Goal: Task Accomplishment & Management: Manage account settings

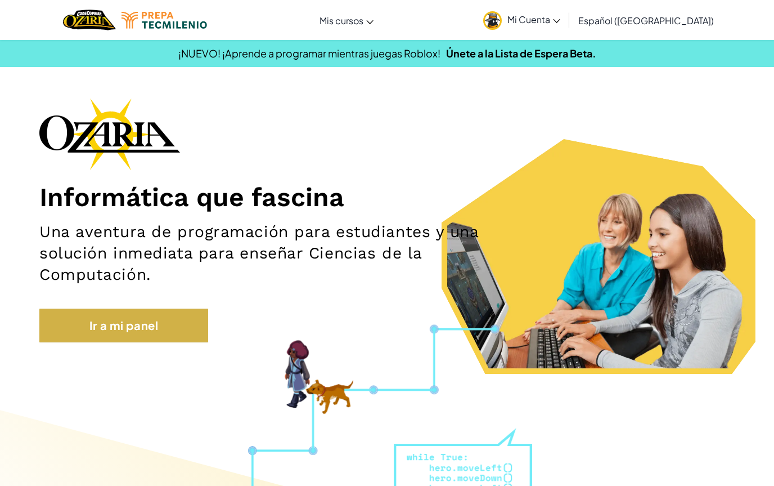
click at [161, 317] on link "Ir a mi panel" at bounding box center [123, 325] width 169 height 34
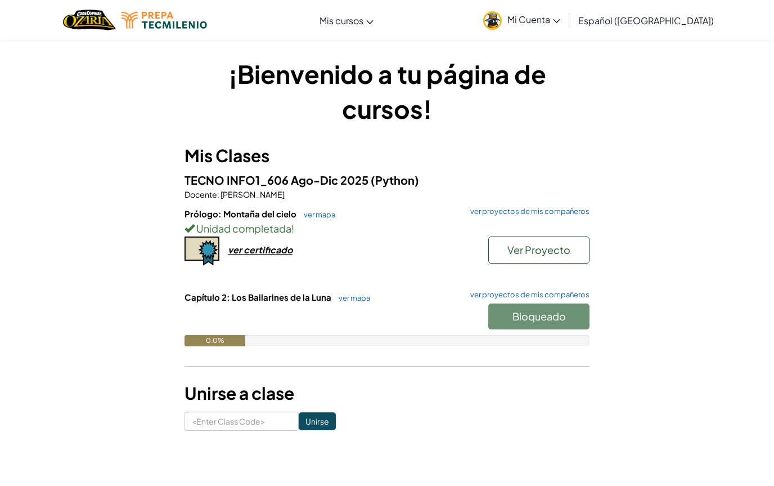
click at [367, 182] on span "TECNO INFO1_606 Ago-Dic 2025" at bounding box center [278, 180] width 186 height 14
click at [561, 21] on span "Mi Cuenta" at bounding box center [534, 20] width 53 height 12
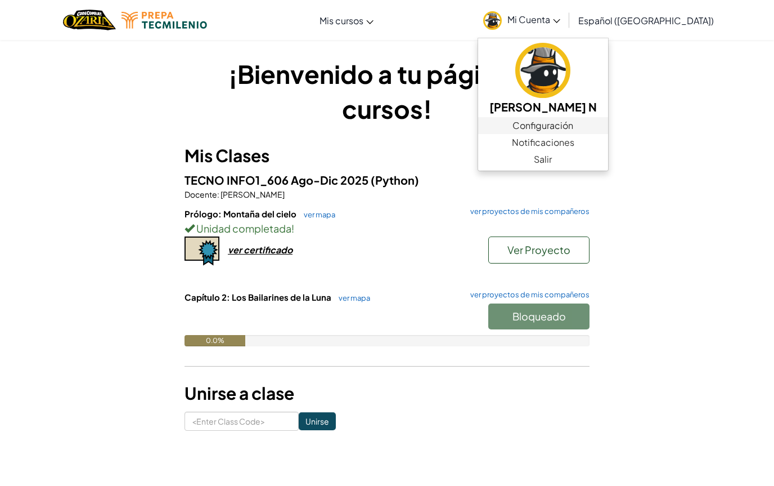
click at [564, 128] on link "Configuración" at bounding box center [543, 125] width 130 height 17
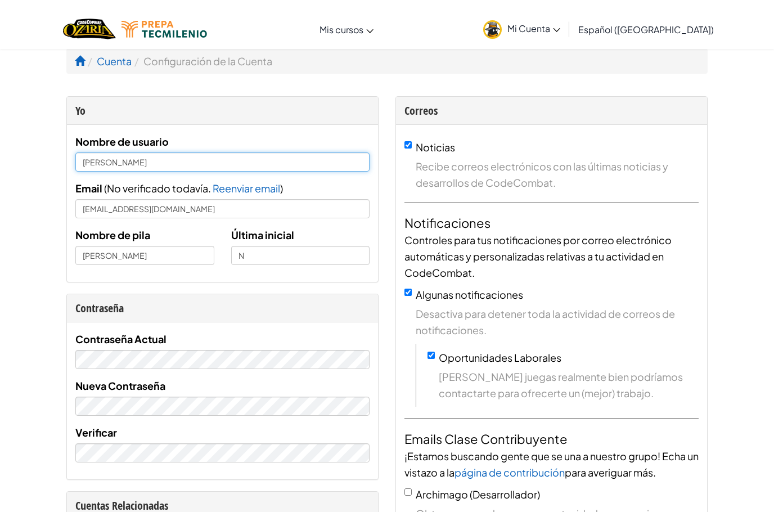
scroll to position [2, 0]
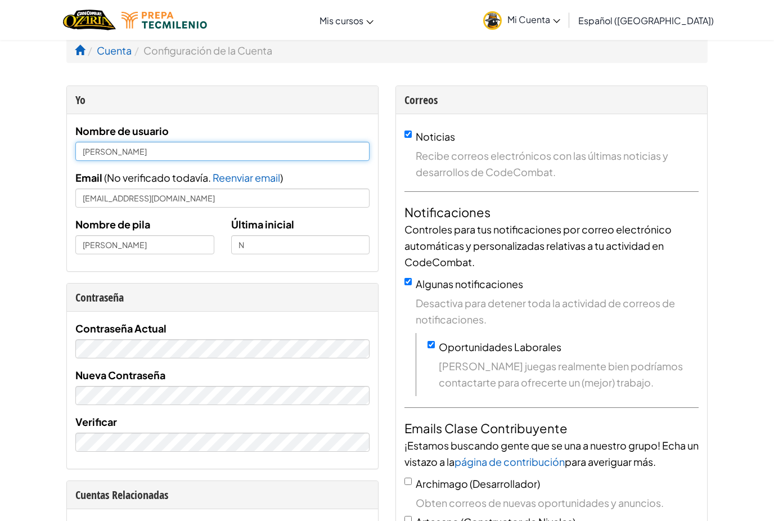
type input "[PERSON_NAME]"
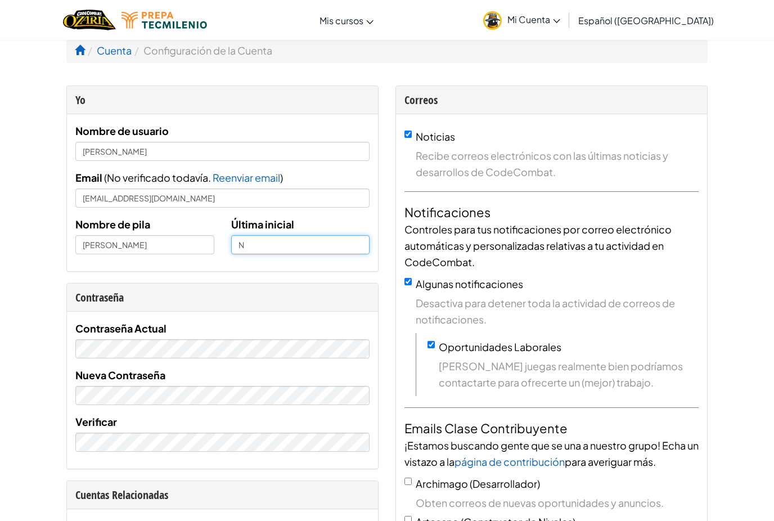
click at [263, 239] on input "N" at bounding box center [300, 244] width 139 height 19
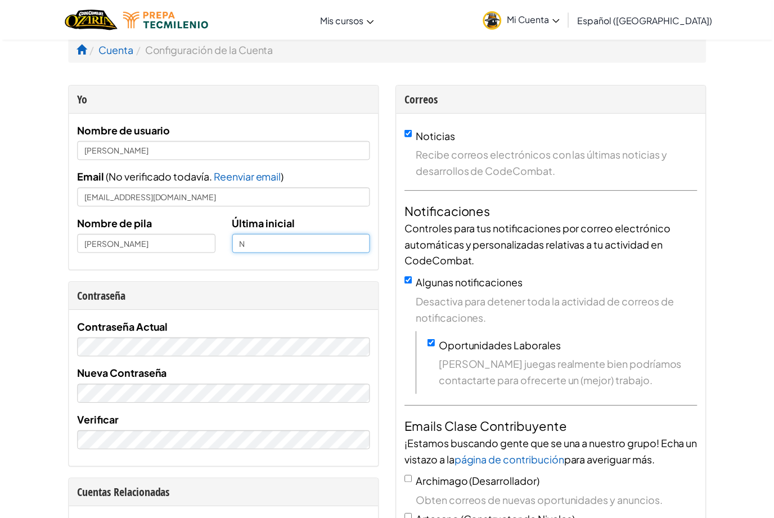
scroll to position [0, 0]
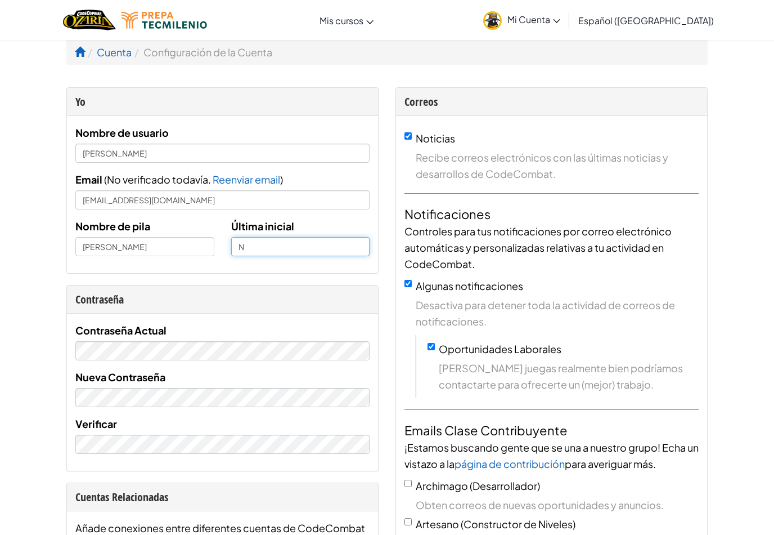
click at [262, 245] on input "N" at bounding box center [300, 246] width 139 height 19
type input "Z"
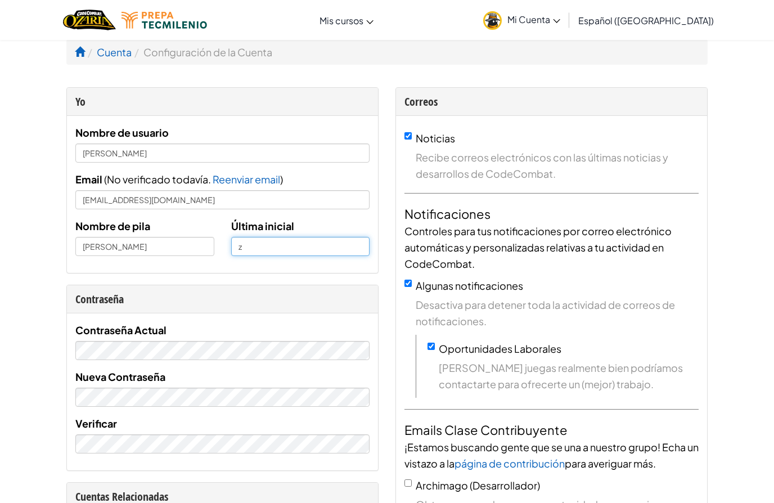
type input "z"
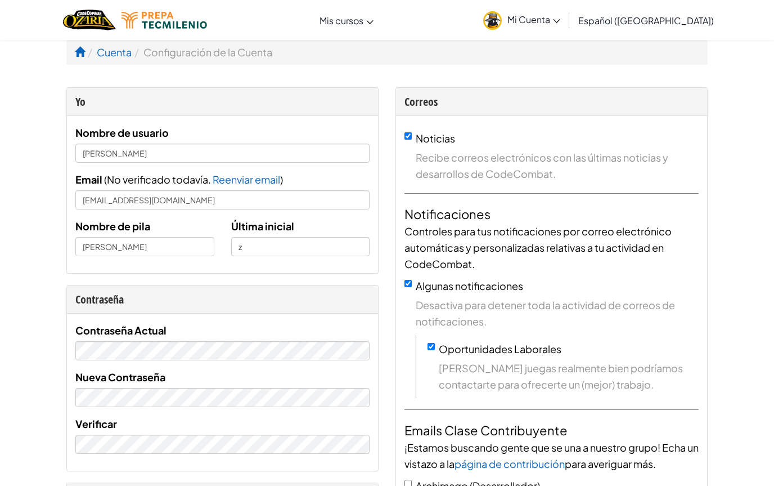
click at [74, 50] on ol "Cuenta Configuración de la Cuenta" at bounding box center [387, 51] width 642 height 25
click at [81, 56] on span at bounding box center [80, 52] width 10 height 10
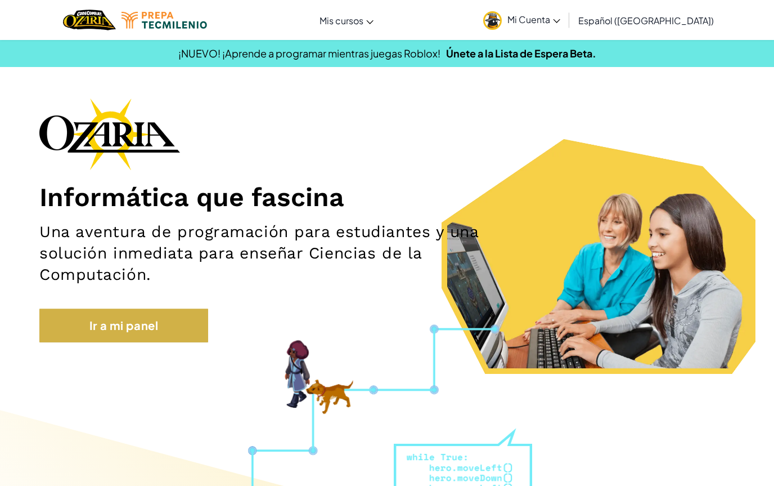
click at [138, 320] on link "Ir a mi panel" at bounding box center [123, 325] width 169 height 34
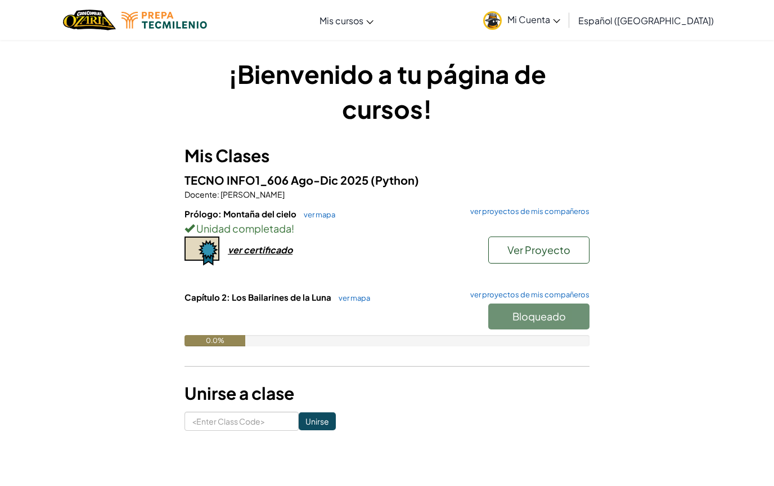
click at [258, 249] on div "ver certificado" at bounding box center [260, 250] width 65 height 12
click at [555, 23] on span "Mi Cuenta" at bounding box center [534, 20] width 53 height 12
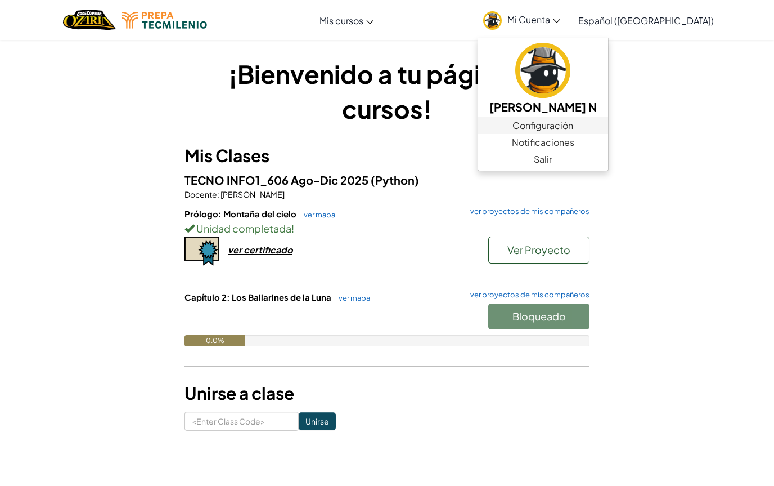
click at [550, 118] on link "Configuración" at bounding box center [543, 125] width 130 height 17
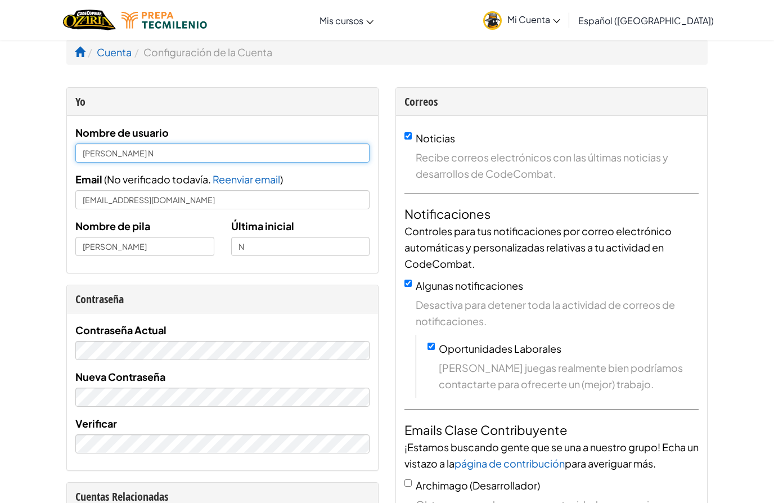
click at [230, 158] on input "[PERSON_NAME] N" at bounding box center [222, 153] width 294 height 19
type input "[PERSON_NAME]"
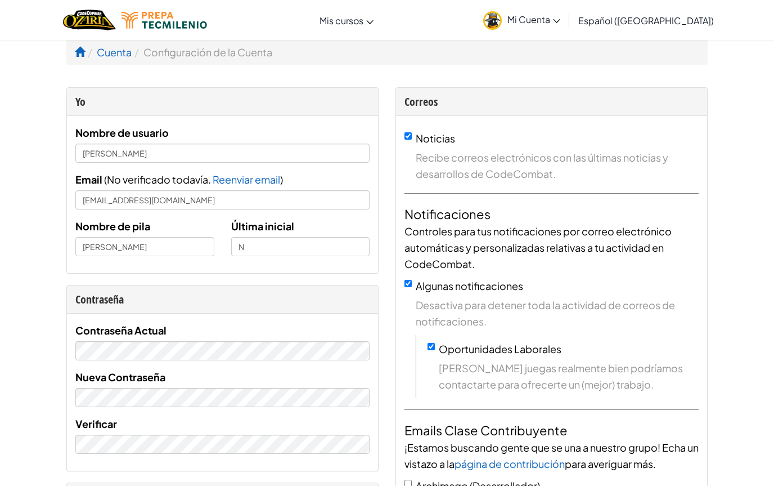
click at [252, 251] on input "N" at bounding box center [300, 246] width 139 height 19
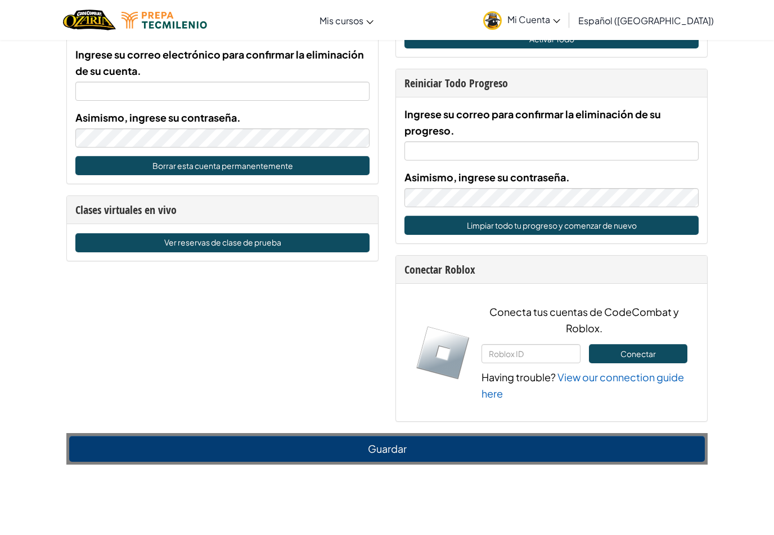
scroll to position [652, 0]
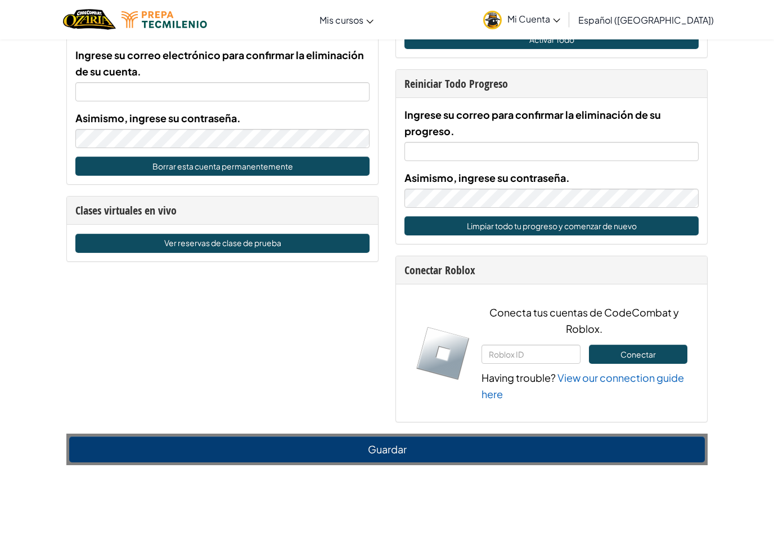
type input "z"
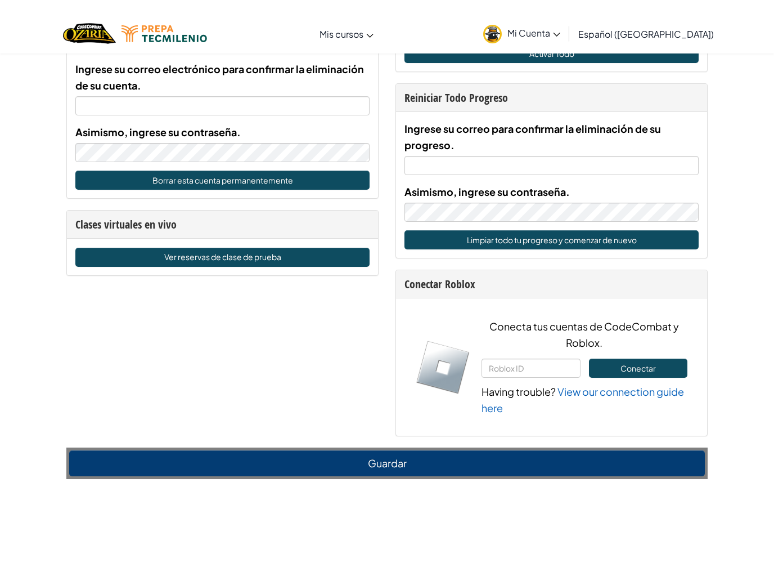
scroll to position [652, 0]
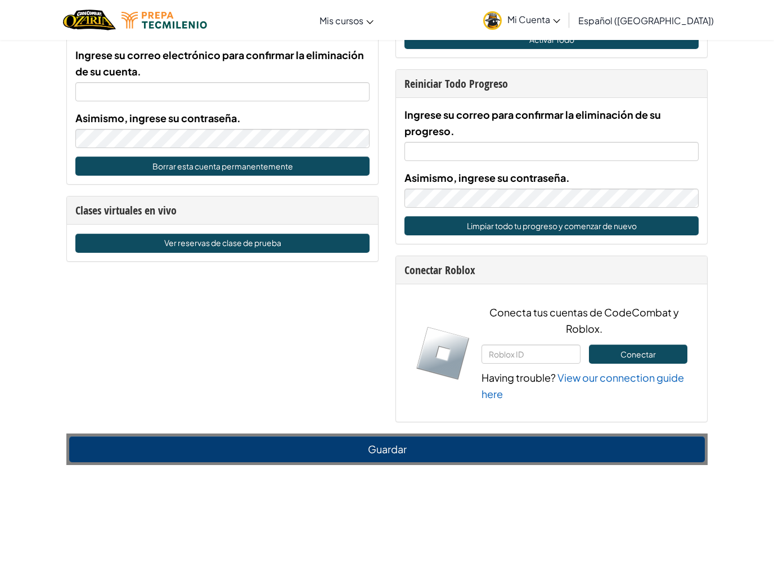
click at [573, 452] on button "Guardar" at bounding box center [387, 449] width 636 height 26
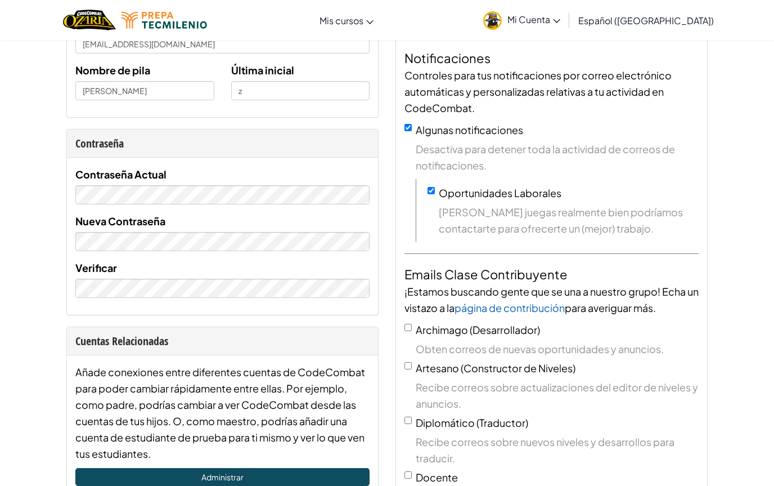
scroll to position [79, 0]
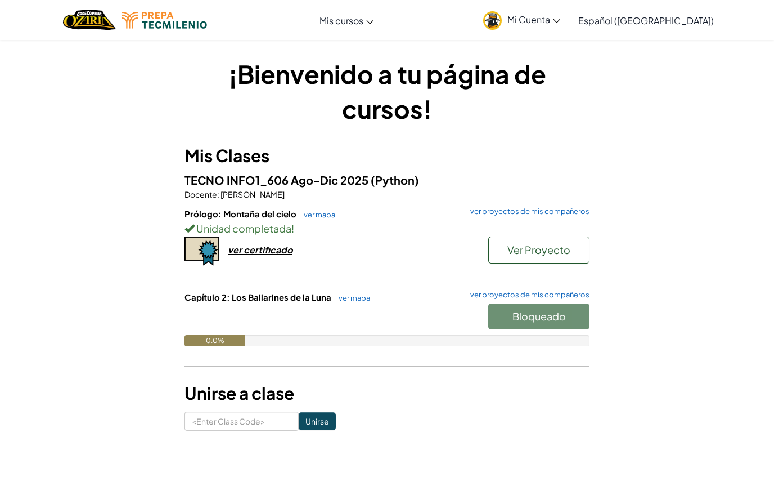
click at [249, 253] on div "ver certificado" at bounding box center [260, 250] width 65 height 12
